Goal: Communication & Community: Answer question/provide support

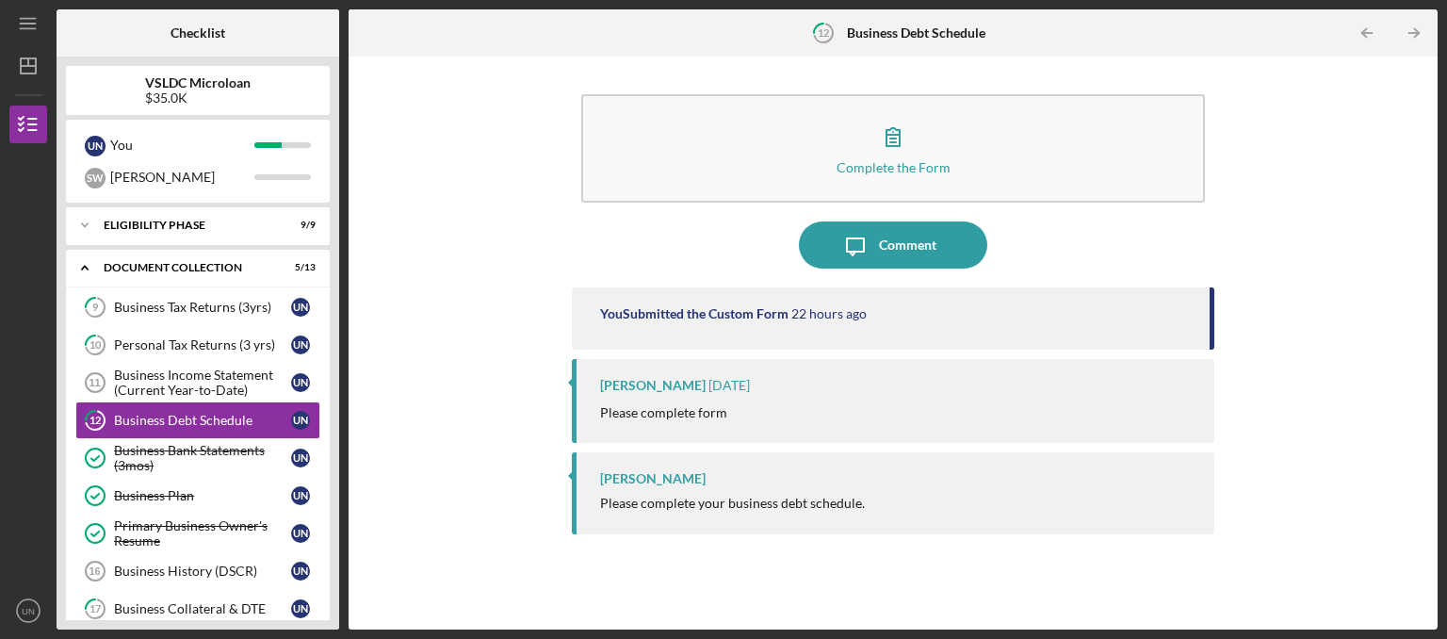
scroll to position [300, 0]
click at [205, 346] on div "Personal Tax Returns (3 yrs)" at bounding box center [202, 344] width 177 height 15
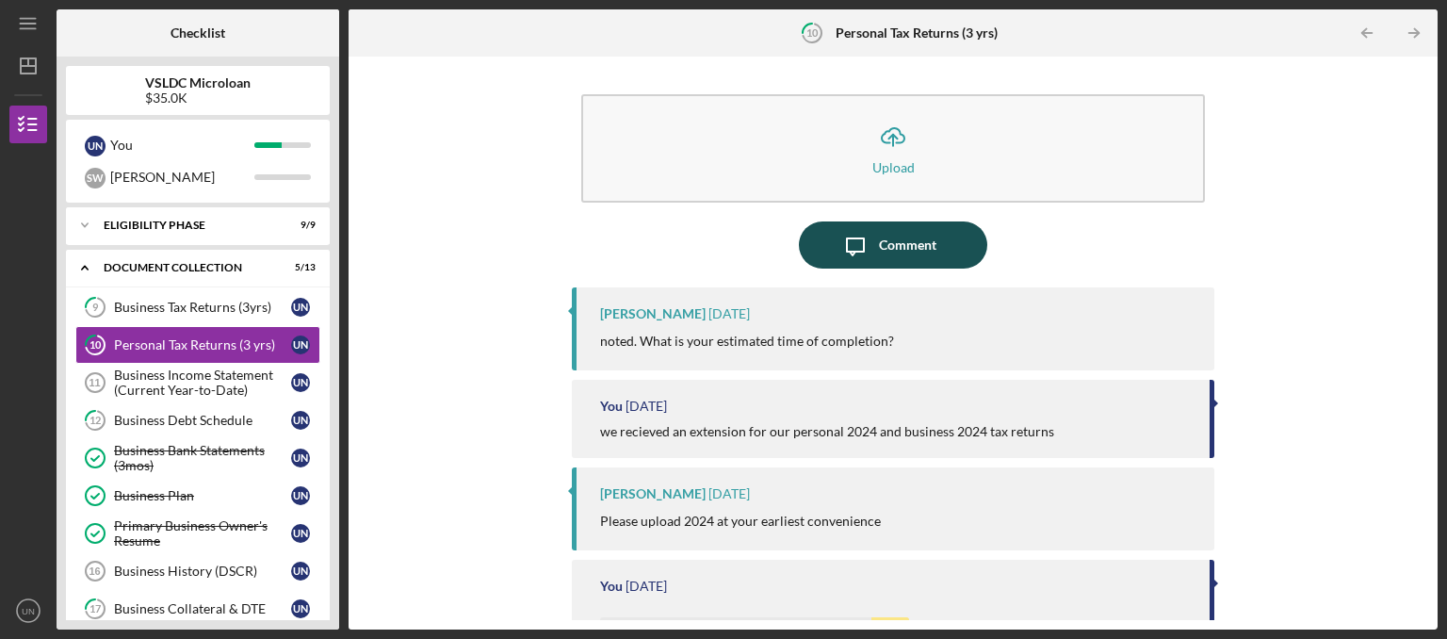
click at [863, 251] on icon "Icon/Message" at bounding box center [855, 244] width 47 height 47
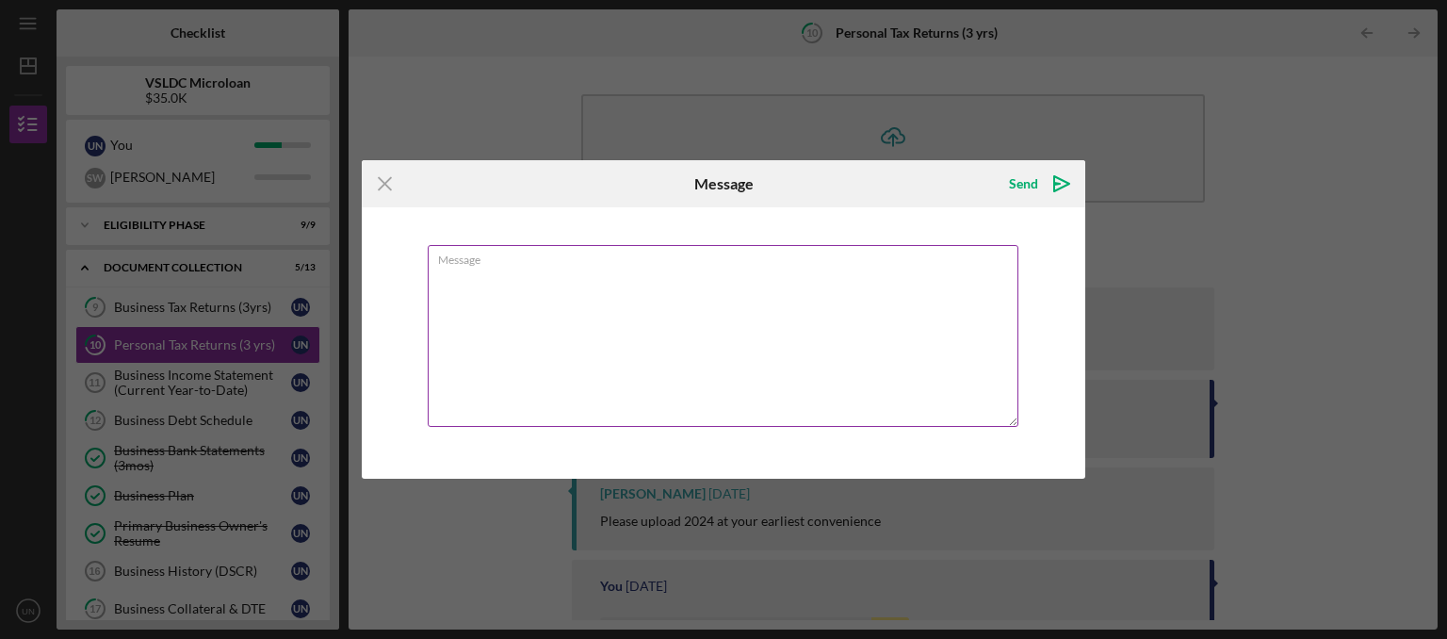
click at [819, 335] on textarea "Message" at bounding box center [723, 336] width 591 height 182
drag, startPoint x: 824, startPoint y: 280, endPoint x: 145, endPoint y: 306, distance: 679.6
click at [428, 306] on textarea "[DATE] we just paid for the preperation" at bounding box center [723, 336] width 591 height 182
click at [661, 270] on textarea "[DATE] we just paid for the preperation" at bounding box center [723, 336] width 591 height 182
drag, startPoint x: 770, startPoint y: 276, endPoint x: 387, endPoint y: 273, distance: 382.4
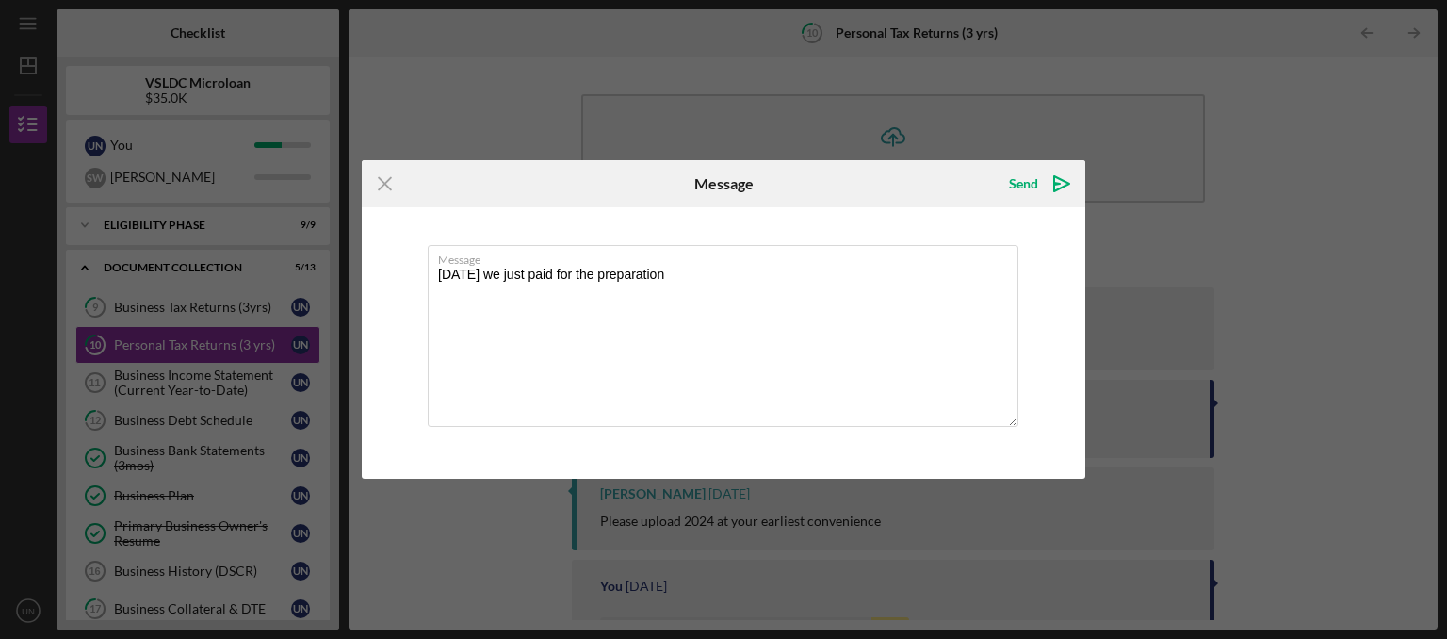
click at [428, 273] on textarea "[DATE] we just paid for the preparation" at bounding box center [723, 336] width 591 height 182
type textarea "[DATE] we just paid for the preparation"
click at [1053, 186] on icon "Icon/icon-invite-send" at bounding box center [1061, 183] width 47 height 47
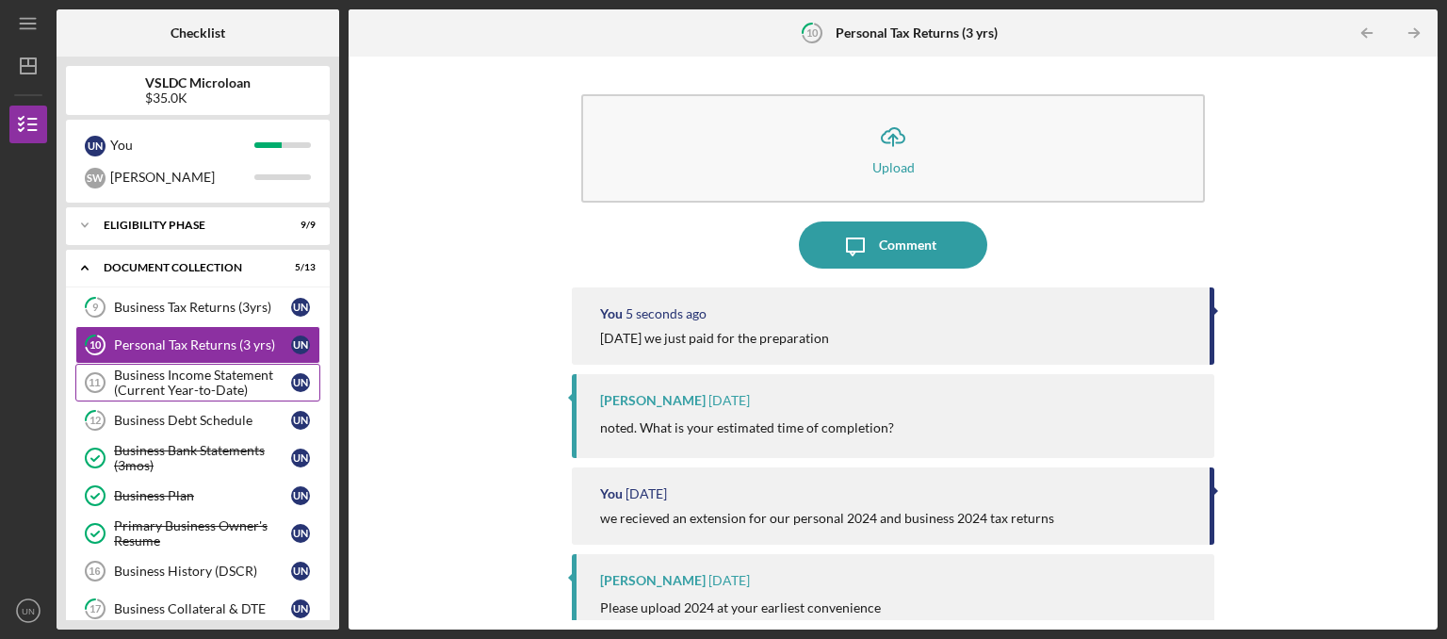
click at [224, 381] on div "Business Income Statement (Current Year-to-Date)" at bounding box center [202, 382] width 177 height 30
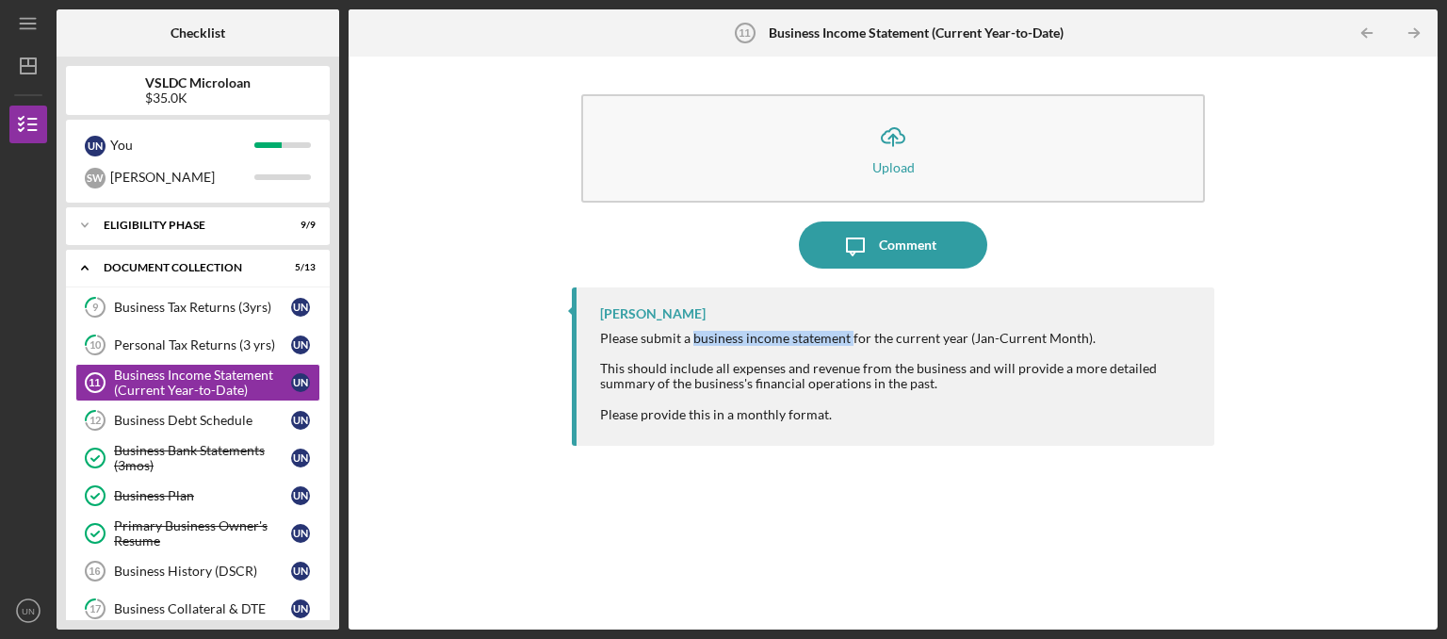
drag, startPoint x: 698, startPoint y: 339, endPoint x: 850, endPoint y: 341, distance: 151.7
click at [850, 341] on div "Please submit a business income statement for the current year (Jan-Current Mon…" at bounding box center [897, 376] width 595 height 91
copy div "business income statement"
